Goal: Check status: Check status

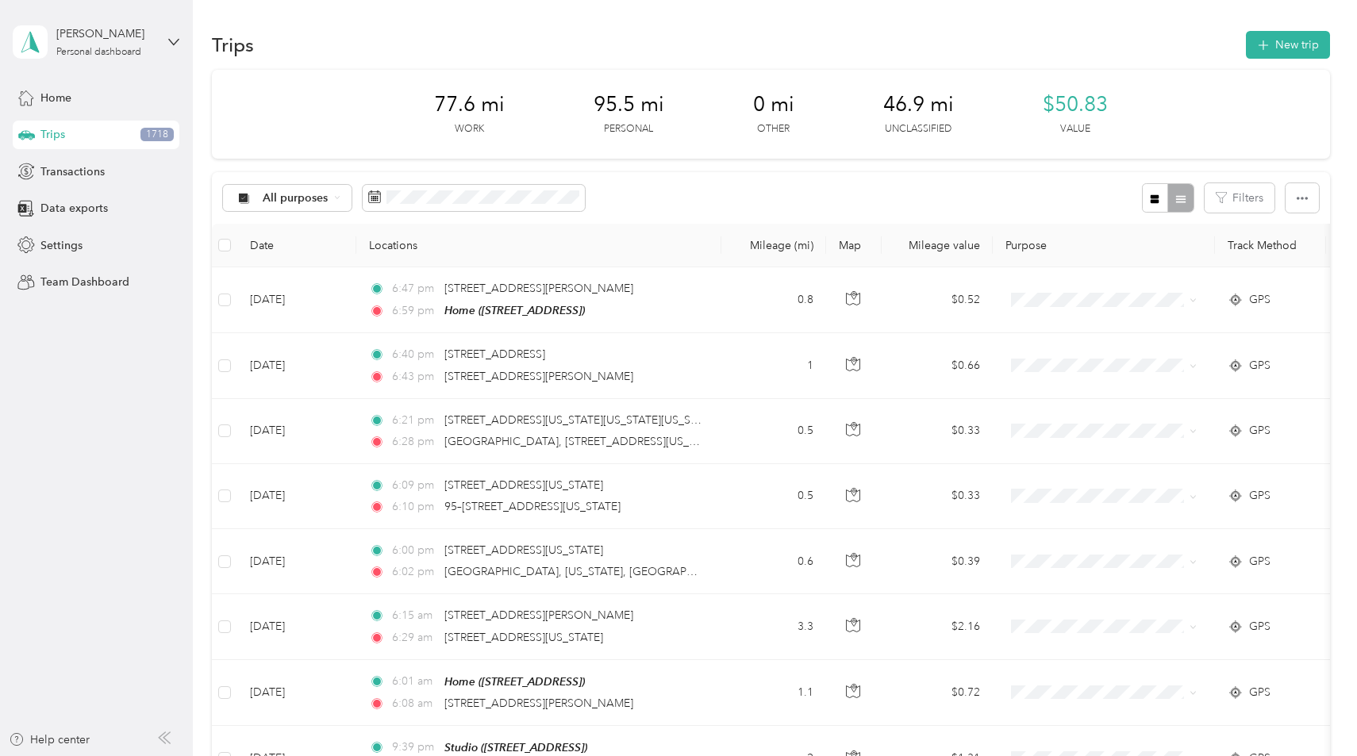
click at [462, 213] on div "All purposes Filters" at bounding box center [770, 198] width 1117 height 52
click at [462, 205] on span at bounding box center [474, 198] width 222 height 27
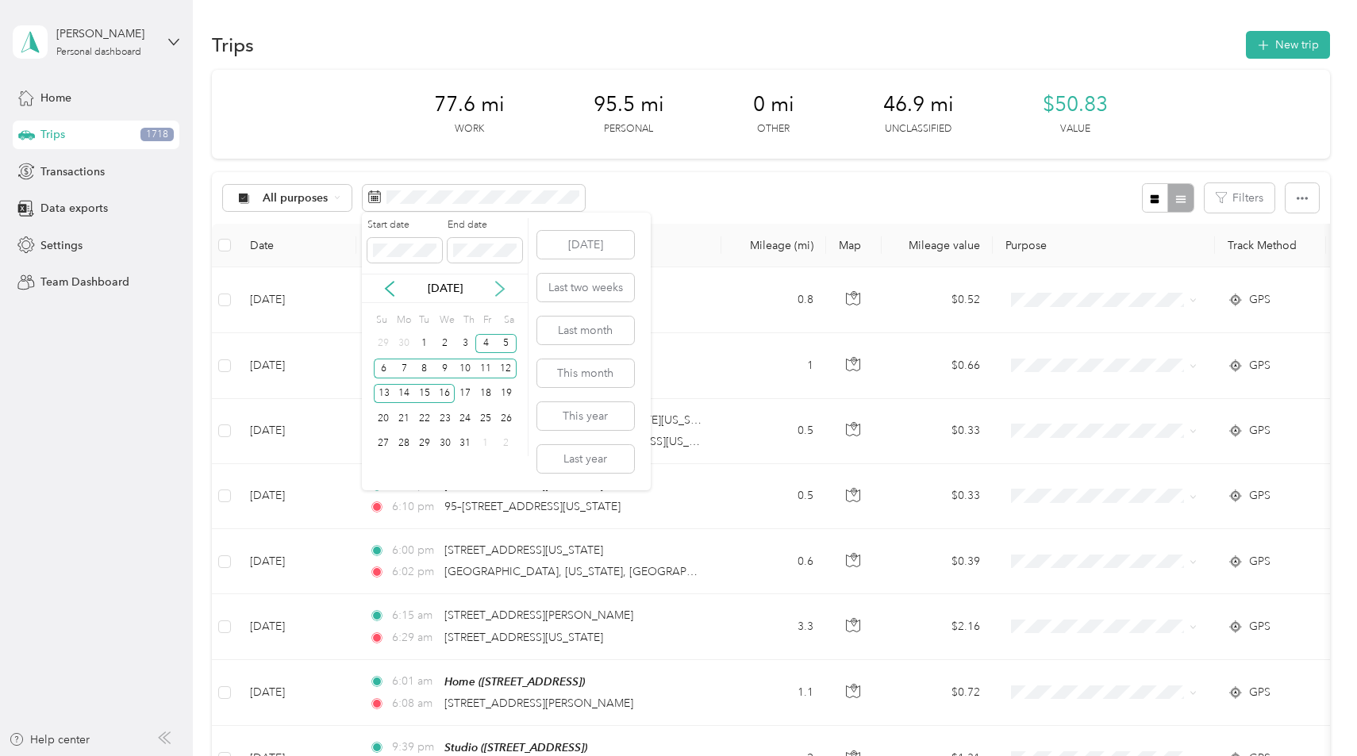
click at [496, 287] on icon at bounding box center [500, 289] width 16 height 16
click at [436, 369] on div "6" at bounding box center [445, 369] width 21 height 20
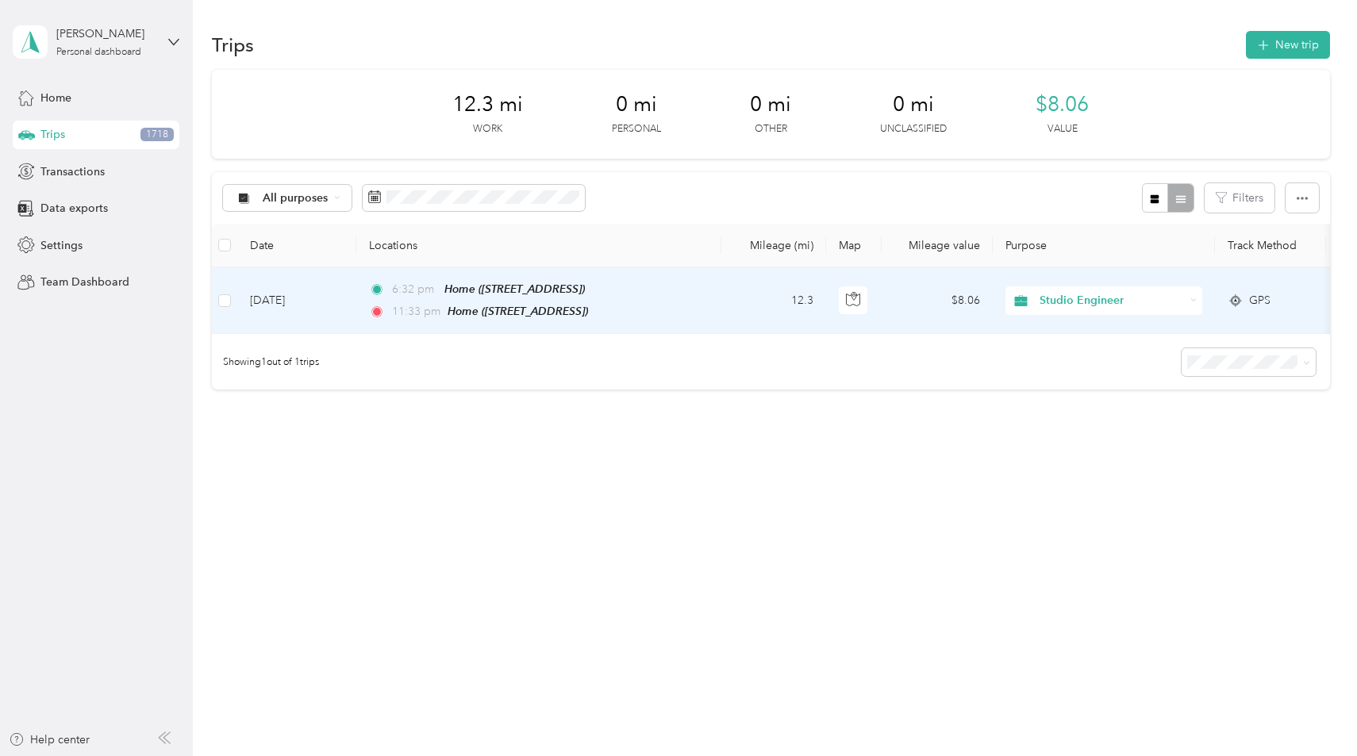
click at [705, 300] on td "6:32 pm Home ([STREET_ADDRESS]) 11:33 pm Home ([STREET_ADDRESS])" at bounding box center [538, 300] width 365 height 67
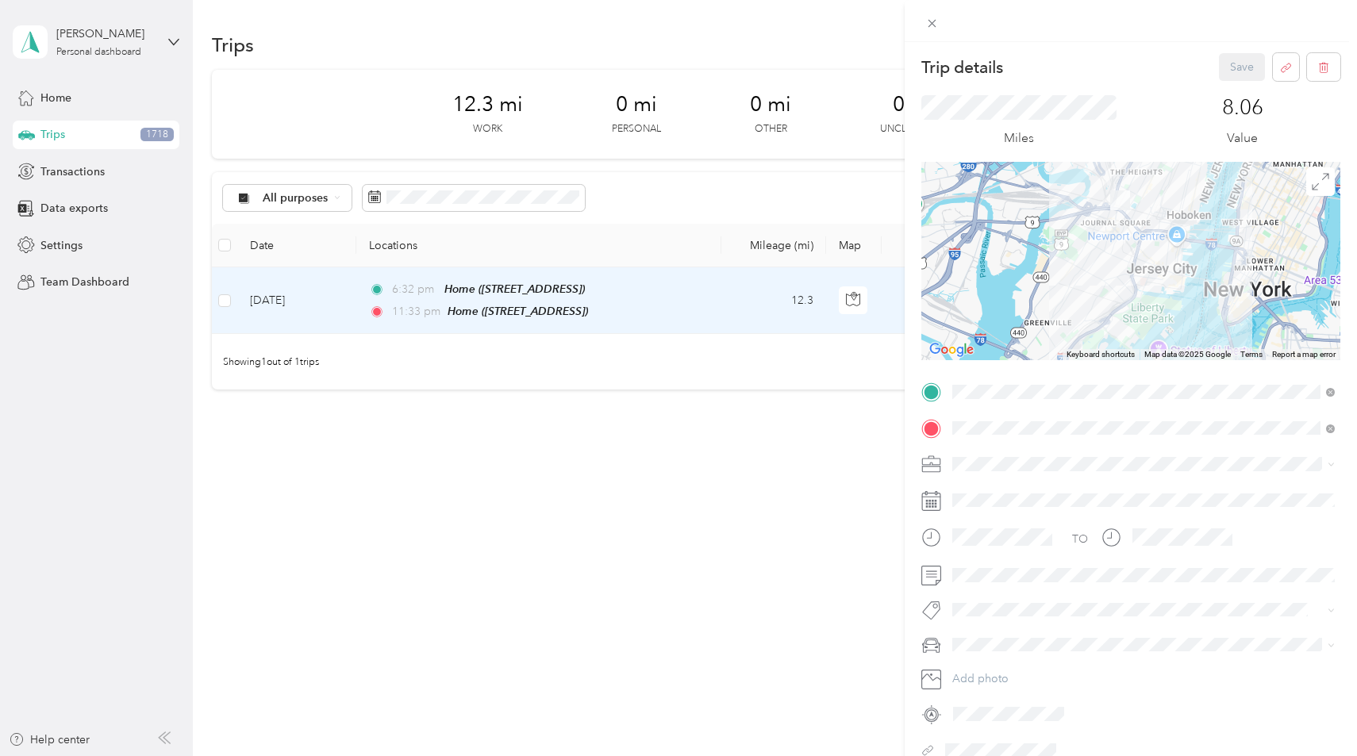
click at [467, 198] on div "Trip details Save This trip cannot be edited because it is either under review,…" at bounding box center [678, 378] width 1357 height 756
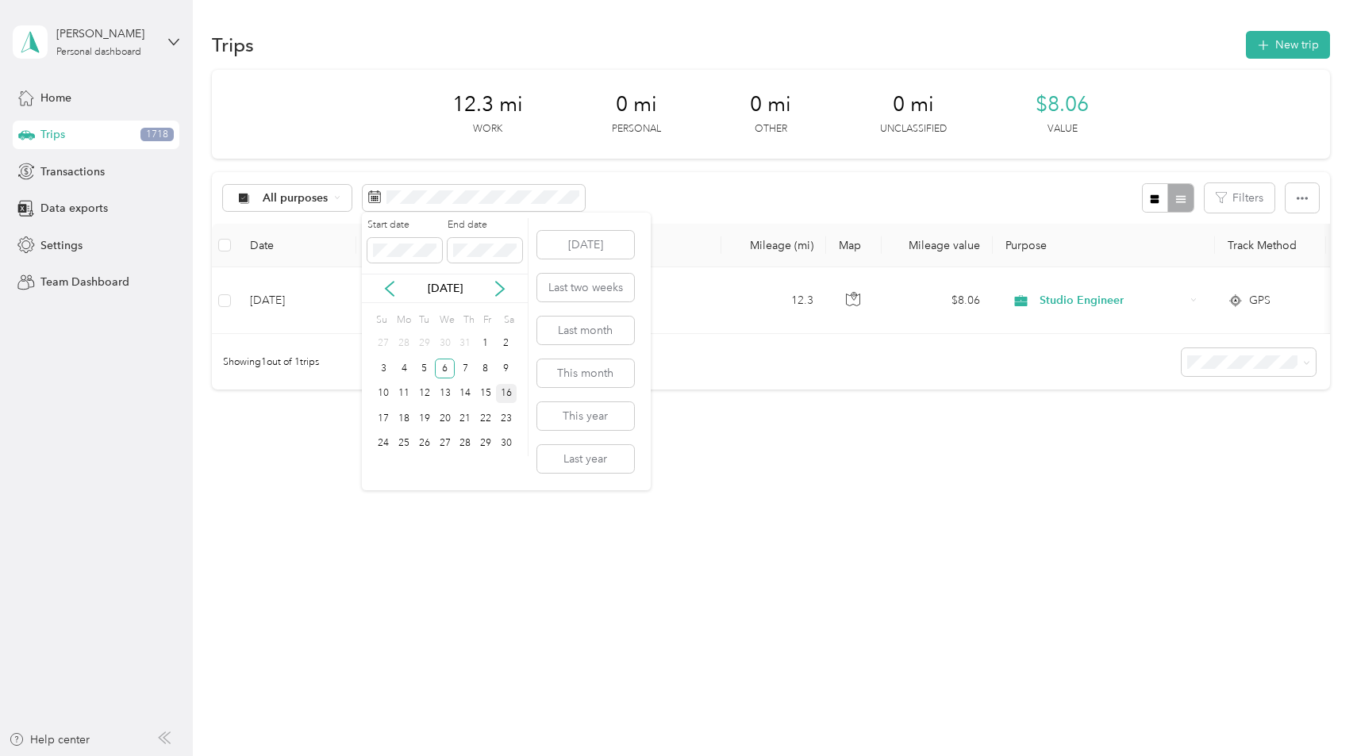
click at [505, 387] on div "16" at bounding box center [506, 394] width 21 height 20
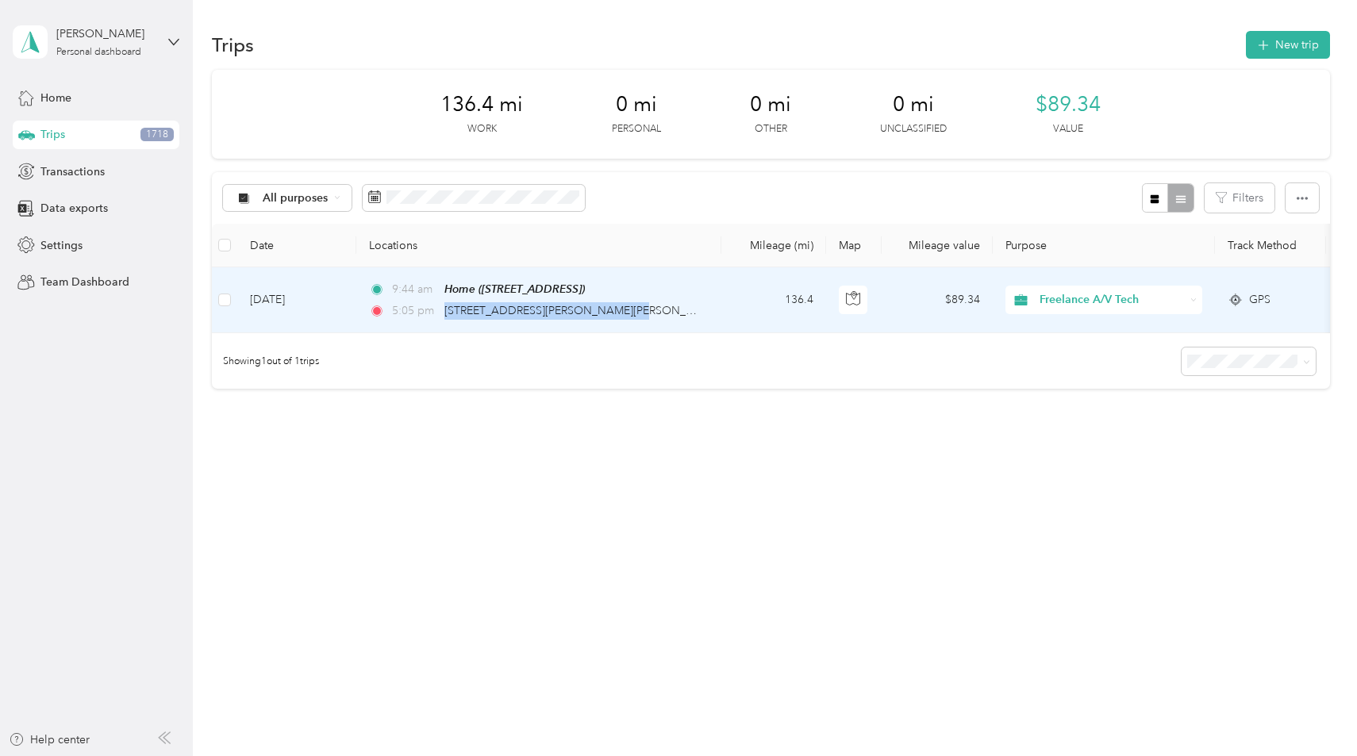
click at [701, 302] on div "5:05 pm [STREET_ADDRESS][PERSON_NAME][PERSON_NAME]" at bounding box center [535, 310] width 333 height 17
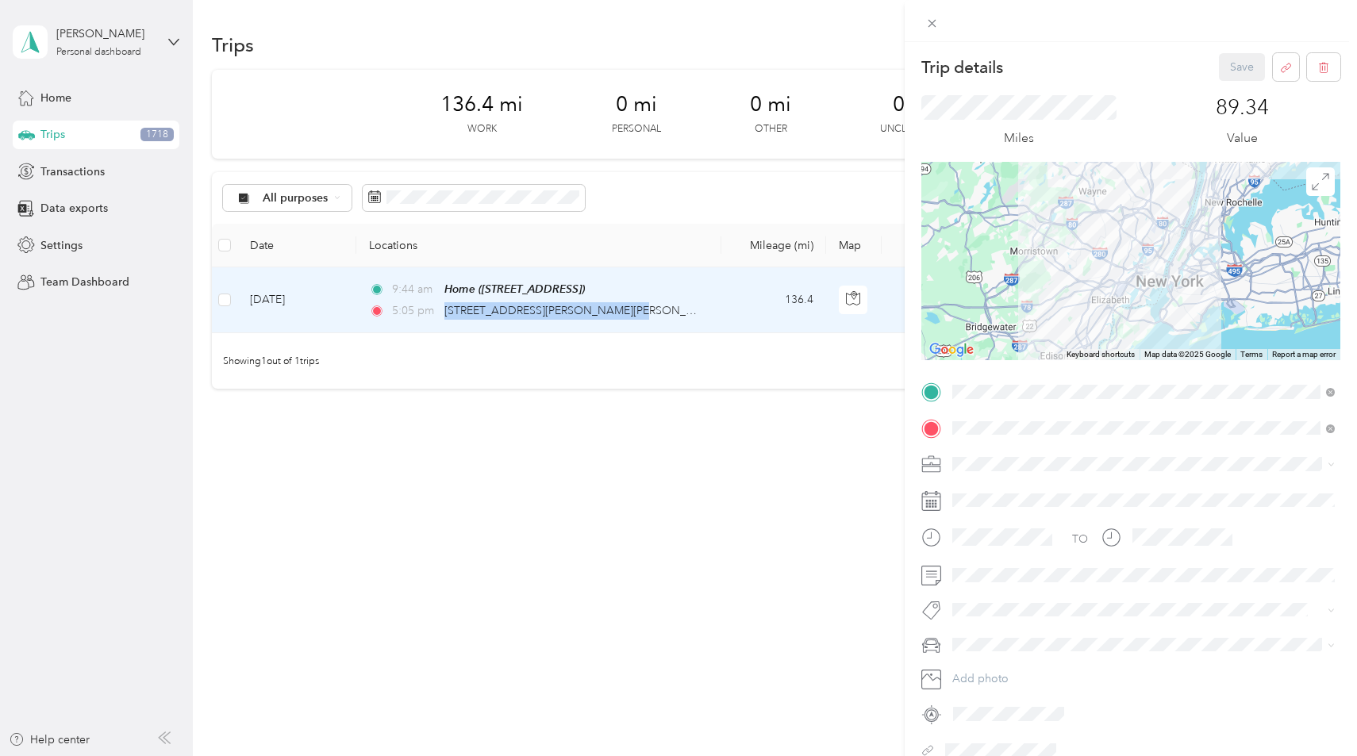
drag, startPoint x: 1162, startPoint y: 291, endPoint x: 1109, endPoint y: 167, distance: 135.4
click at [1110, 167] on div at bounding box center [1130, 261] width 419 height 198
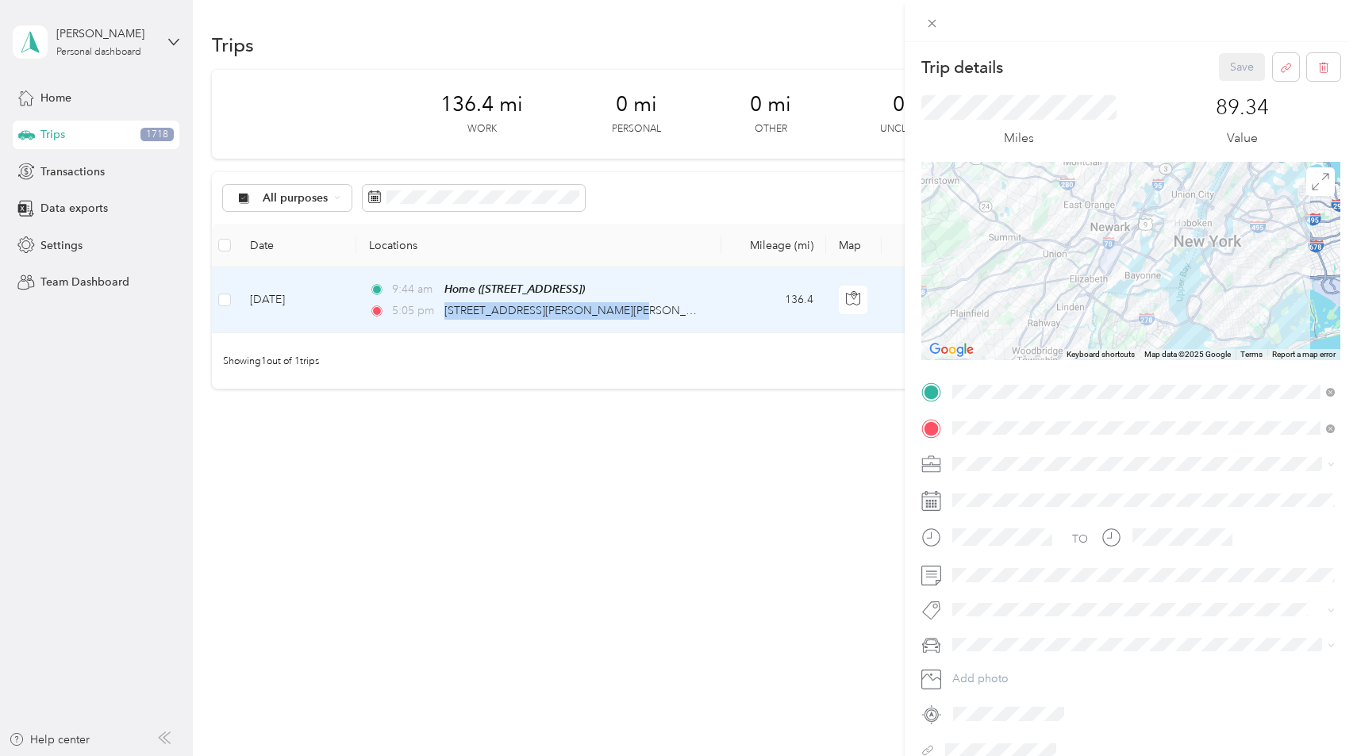
drag, startPoint x: 1114, startPoint y: 263, endPoint x: 1093, endPoint y: 190, distance: 76.1
click at [1093, 190] on div at bounding box center [1130, 261] width 419 height 198
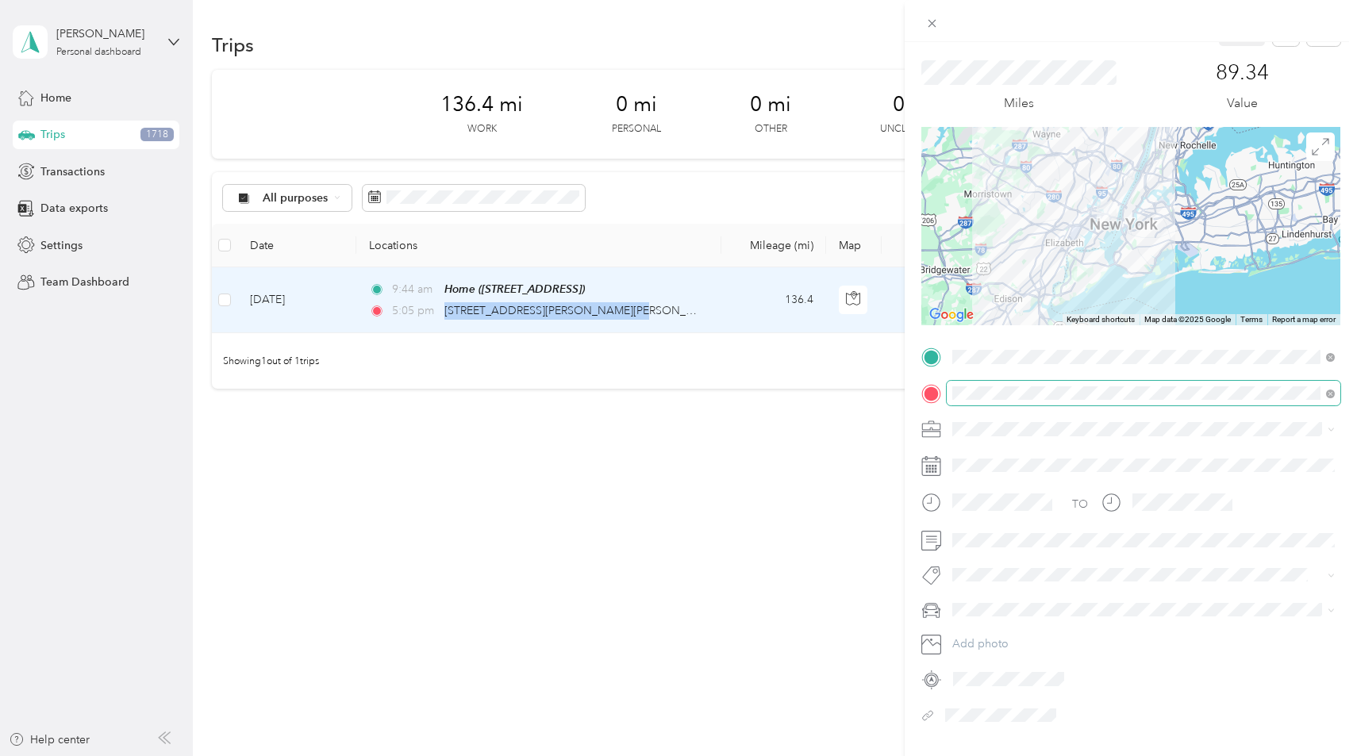
scroll to position [49, 0]
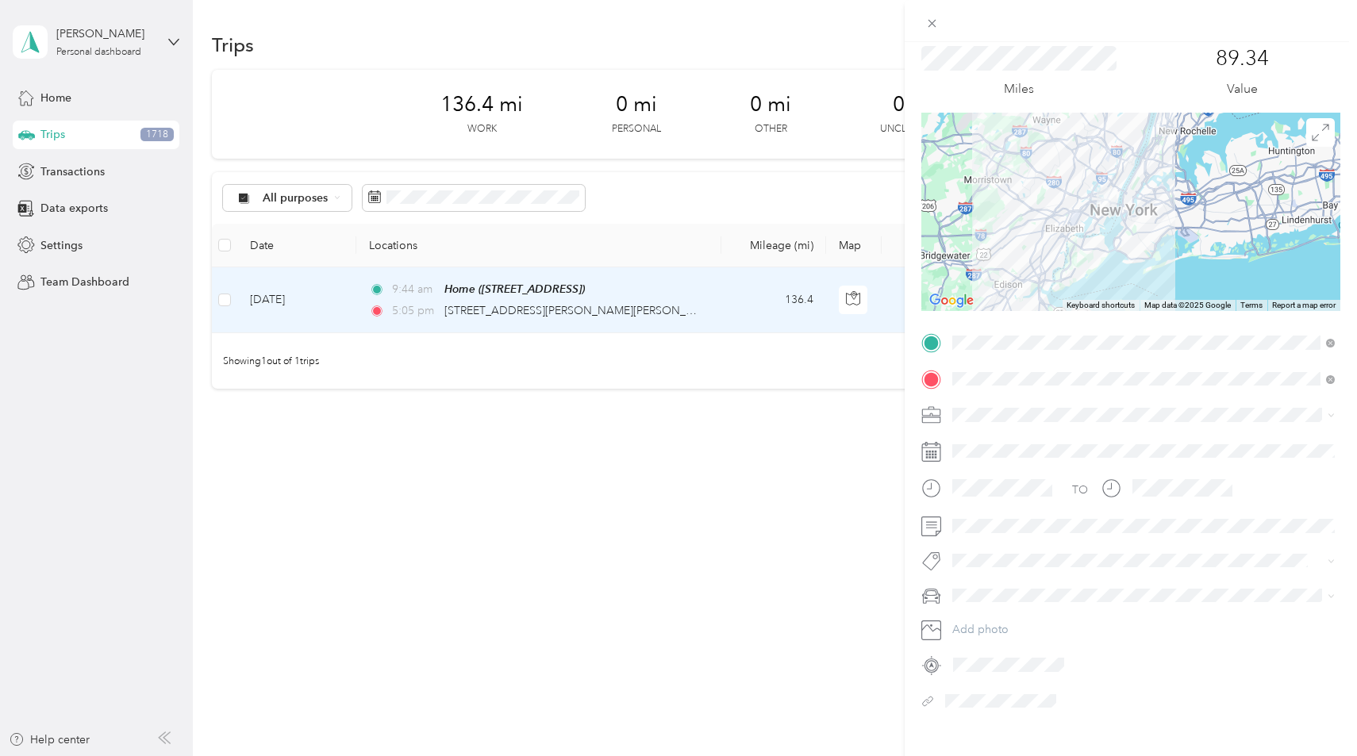
click at [844, 380] on div "Trip details Save This trip cannot be edited because it is either under review,…" at bounding box center [678, 378] width 1357 height 756
